Goal: Navigation & Orientation: Find specific page/section

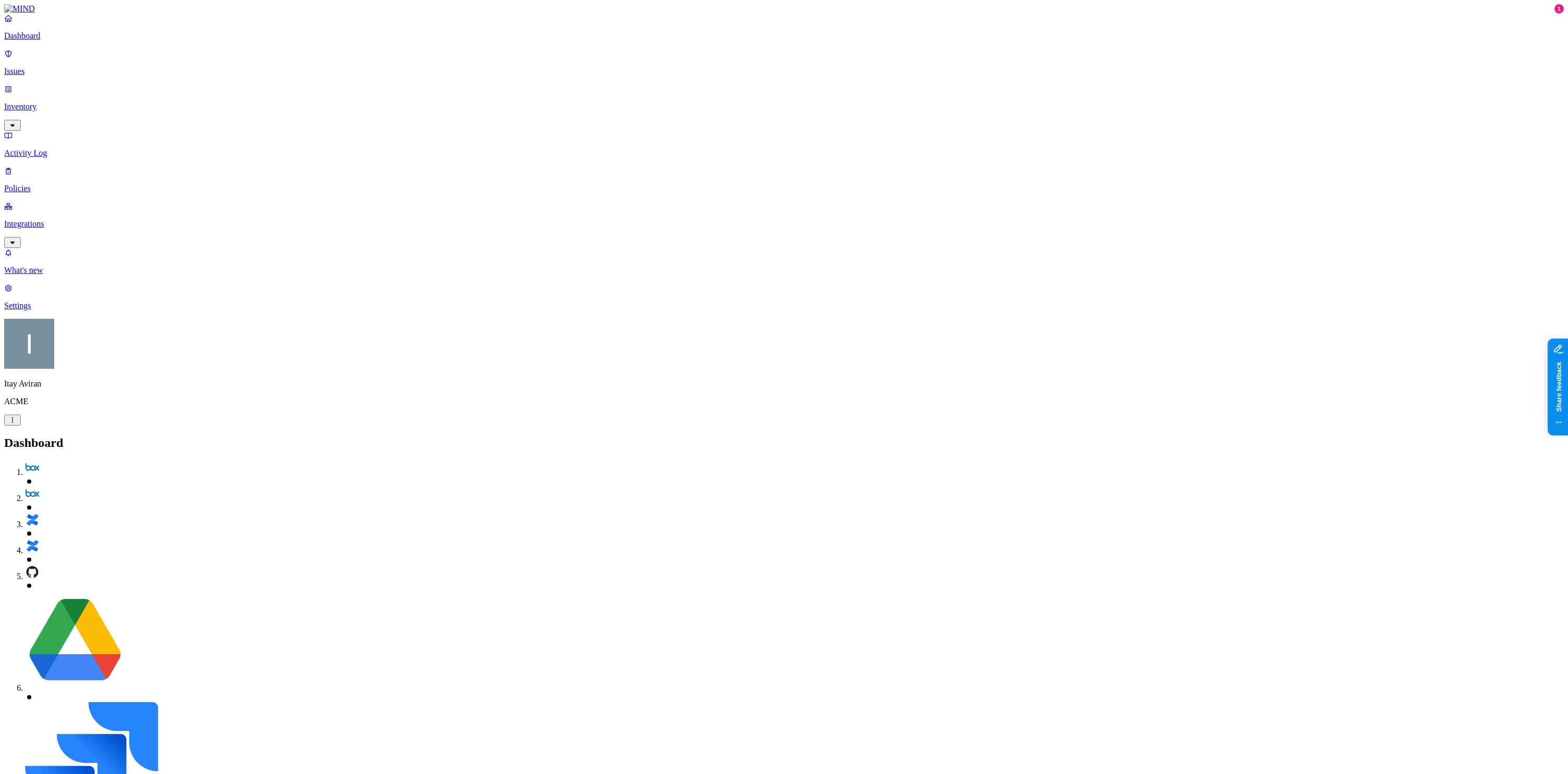
click at [72, 184] on p "Policies" at bounding box center [784, 188] width 1560 height 9
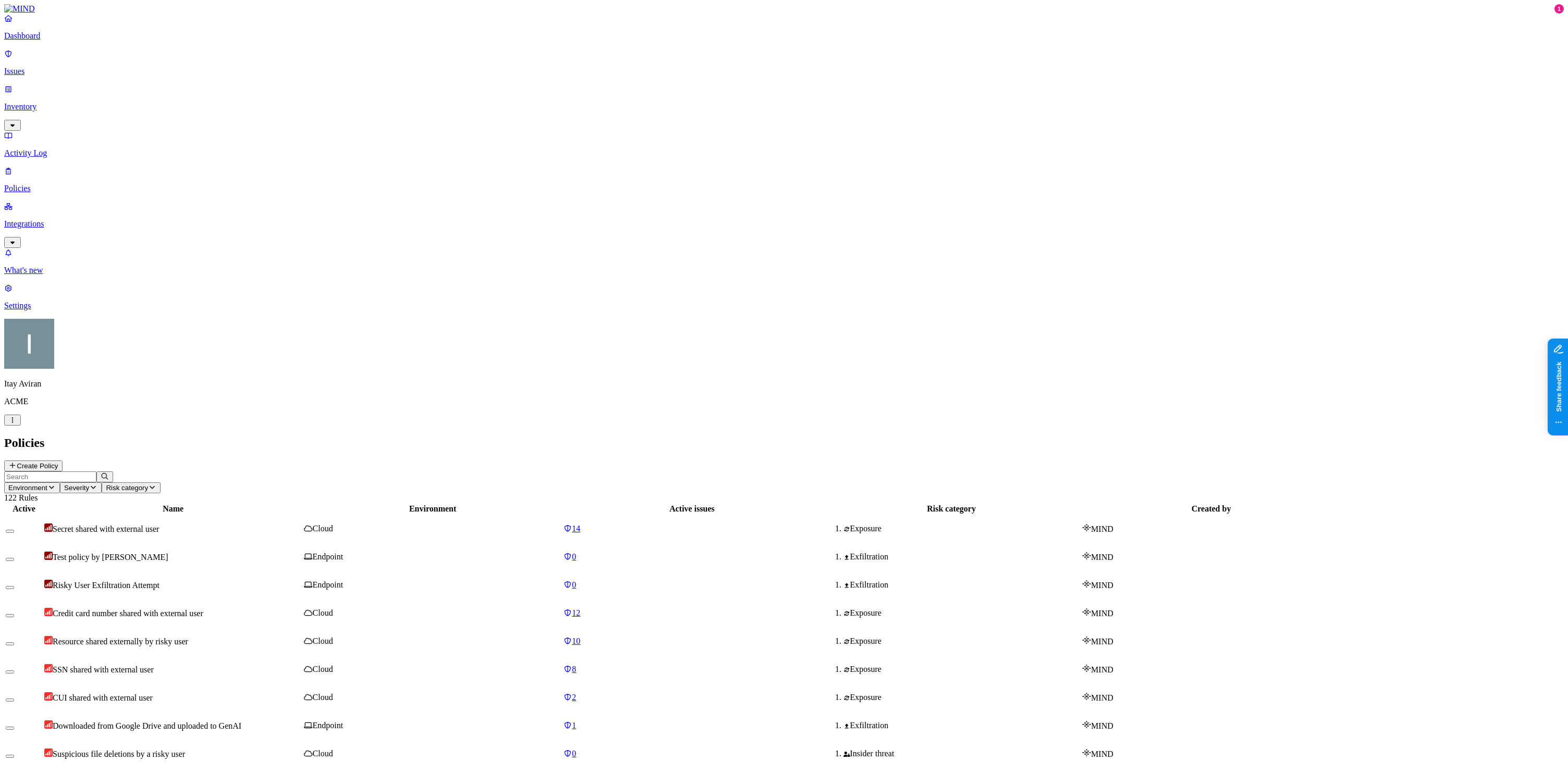
click at [53, 70] on link "Issues" at bounding box center [784, 62] width 1560 height 27
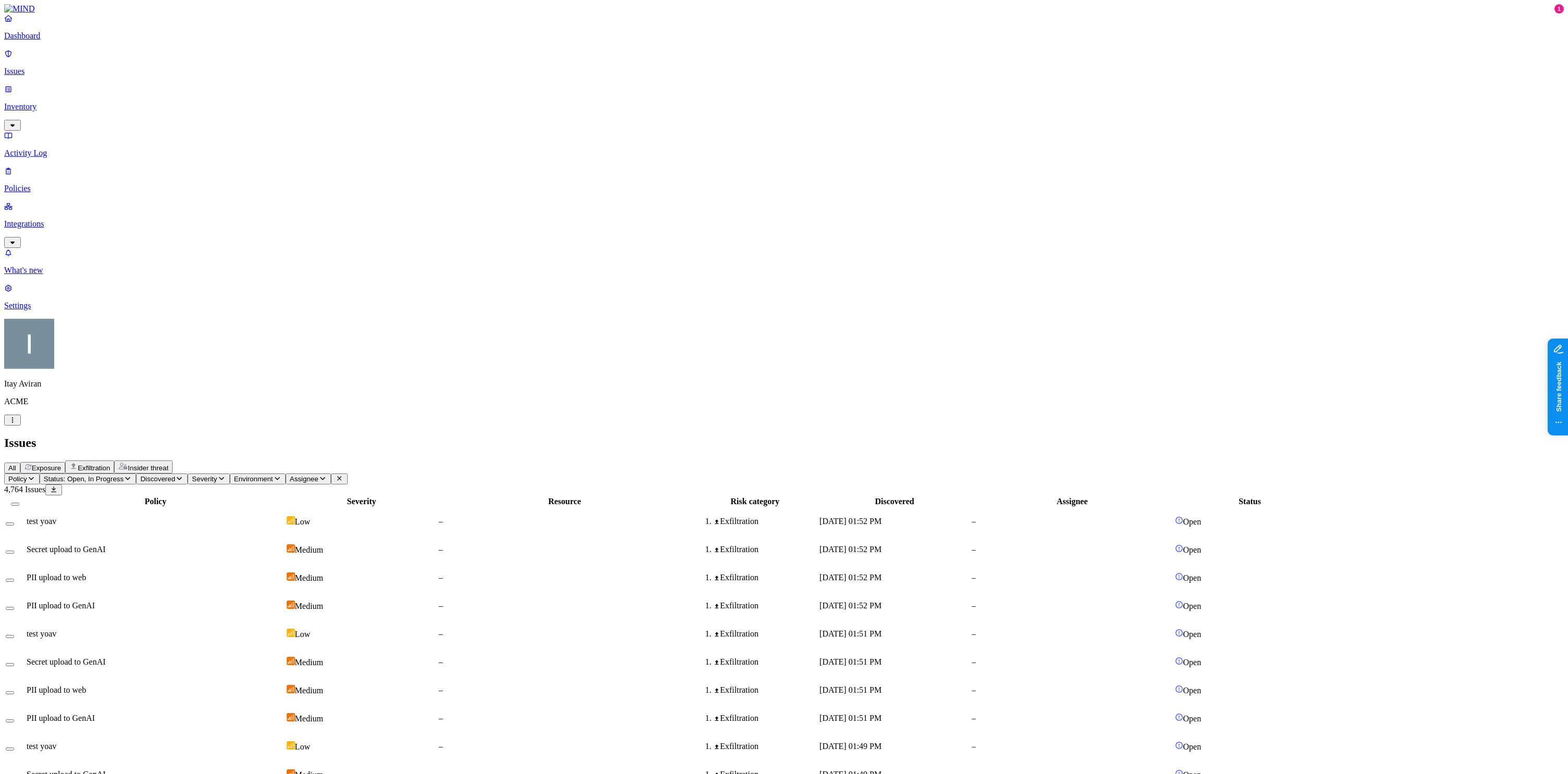
click at [50, 219] on p "Integrations" at bounding box center [784, 224] width 1560 height 9
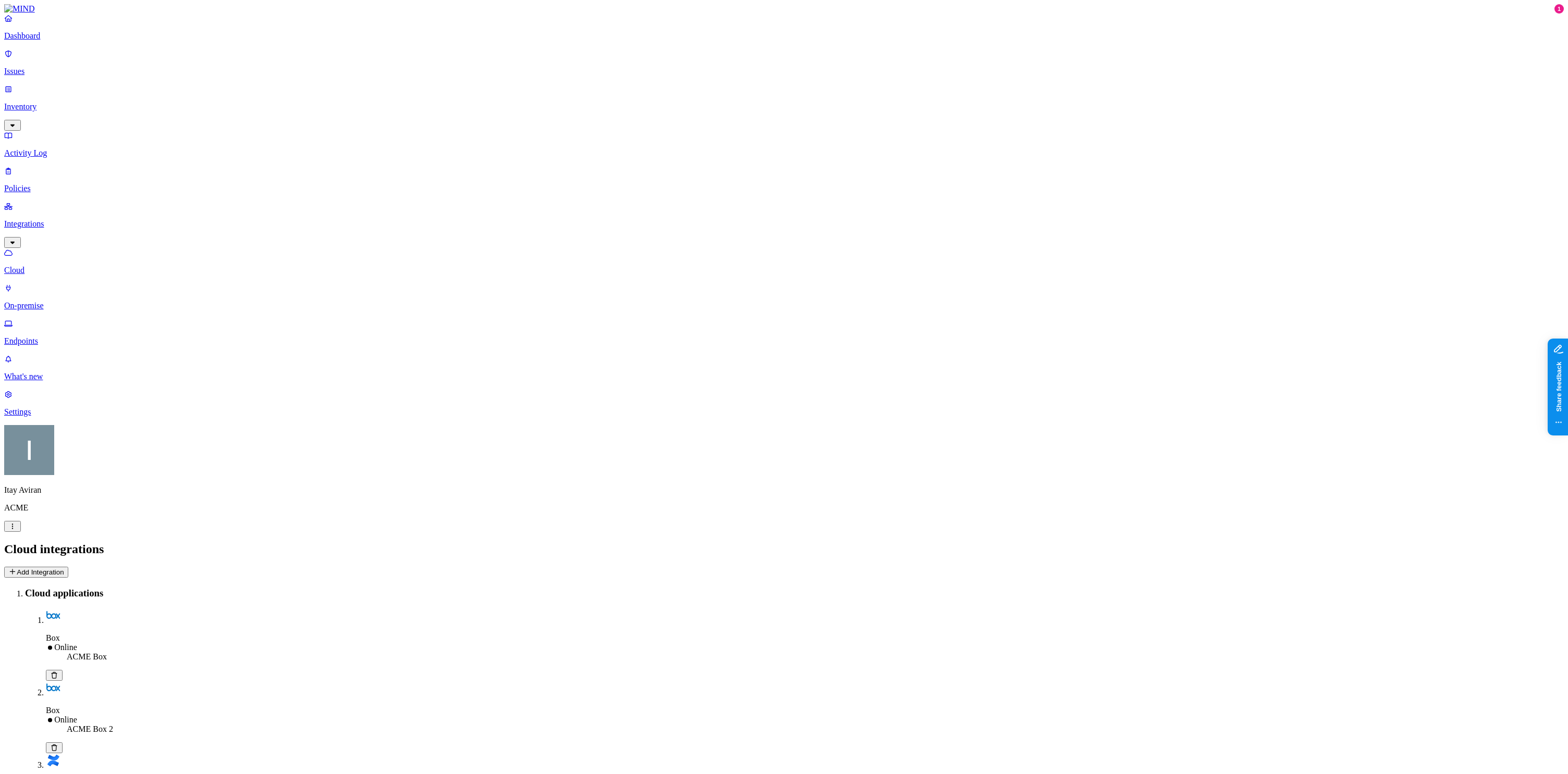
click at [58, 336] on p "Endpoints" at bounding box center [784, 341] width 1560 height 9
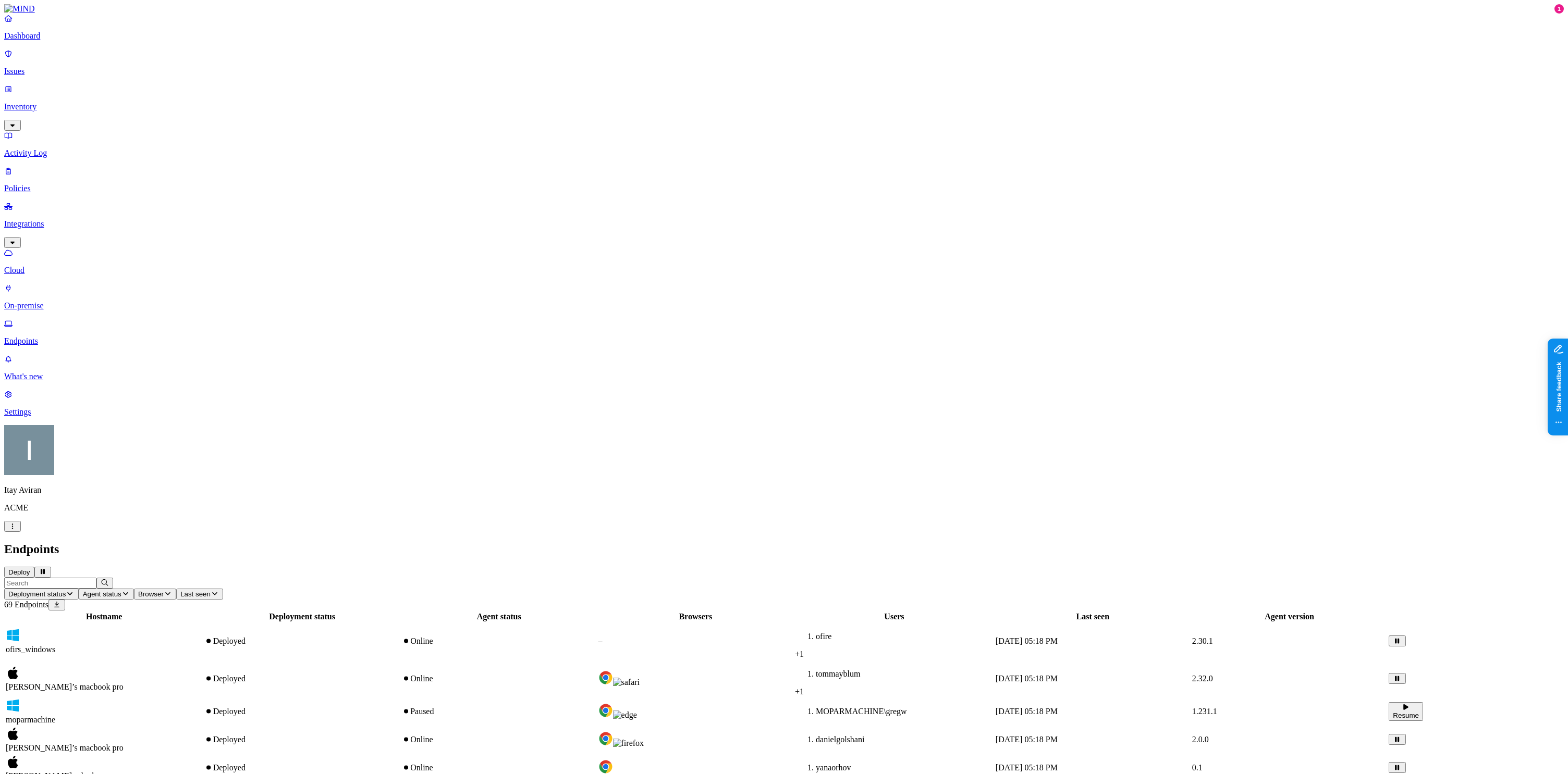
click at [23, 70] on link "Issues" at bounding box center [784, 62] width 1560 height 27
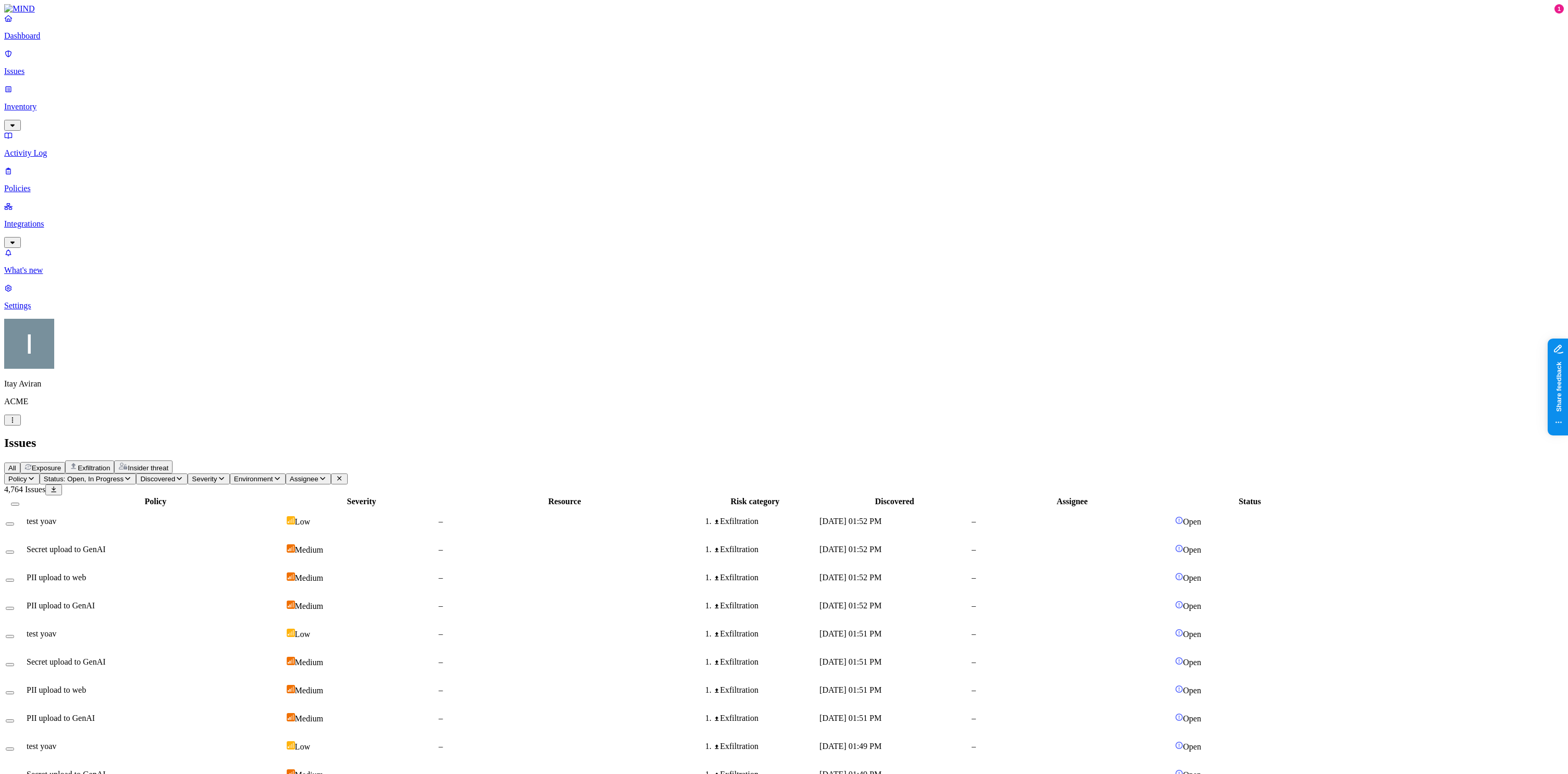
click at [110, 464] on span "Exfiltration" at bounding box center [93, 468] width 32 height 8
